Goal: Complete application form

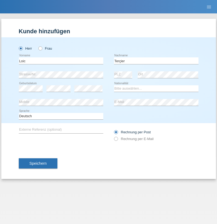
type input "Terçier"
select select "CH"
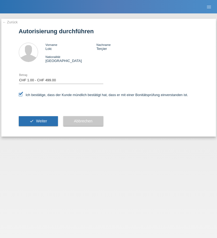
select select "1"
click at [38, 121] on span "Weiter" at bounding box center [41, 121] width 11 height 4
